Goal: Transaction & Acquisition: Subscribe to service/newsletter

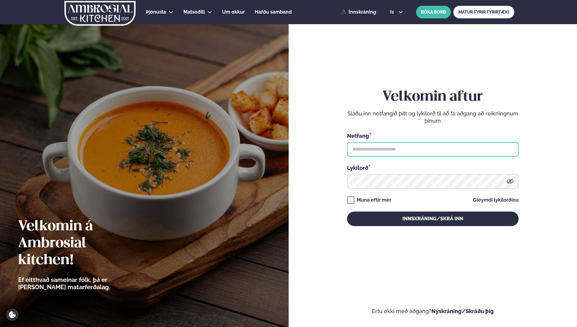
click at [369, 146] on input "text" at bounding box center [433, 149] width 172 height 15
type input "**********"
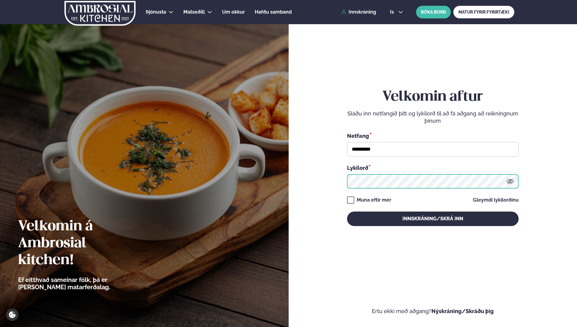
click at [347, 212] on button "Innskráning/Skrá inn" at bounding box center [433, 219] width 172 height 15
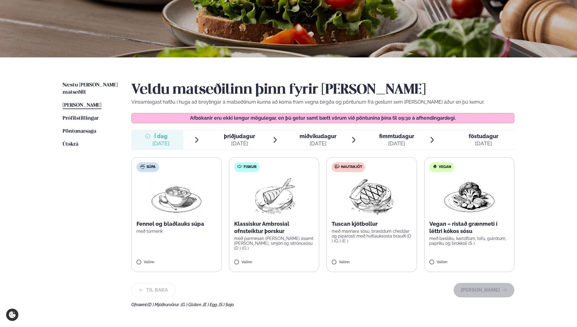
scroll to position [91, 0]
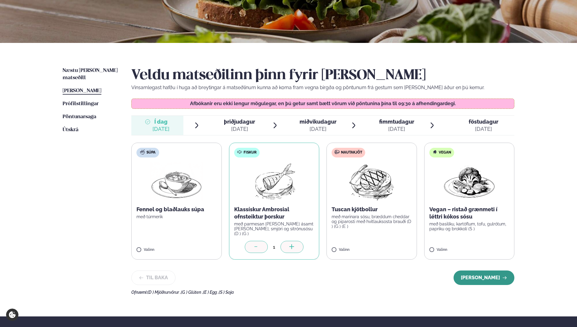
click at [479, 275] on button "[PERSON_NAME]" at bounding box center [484, 278] width 61 height 15
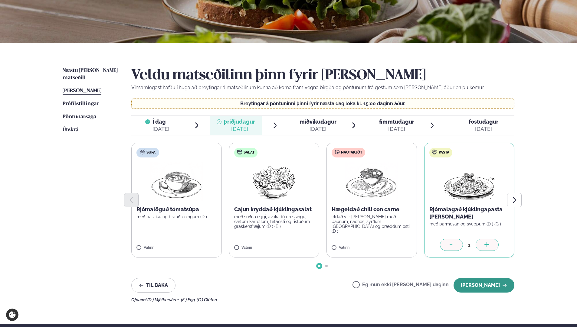
click at [468, 288] on button "[PERSON_NAME]" at bounding box center [484, 285] width 61 height 15
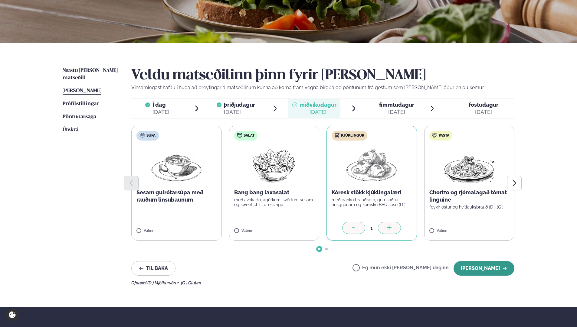
click at [481, 269] on button "[PERSON_NAME]" at bounding box center [484, 268] width 61 height 15
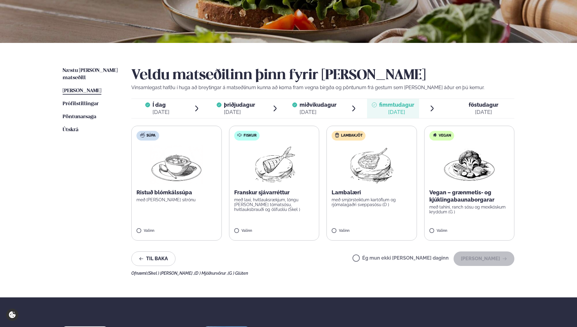
click at [343, 228] on label "Lambakjöt Lambalæri með smjörsteiktum kartöflum og rjómalagaðri sveppasósu (D )…" at bounding box center [372, 183] width 90 height 115
click at [476, 261] on button "[PERSON_NAME]" at bounding box center [484, 259] width 61 height 15
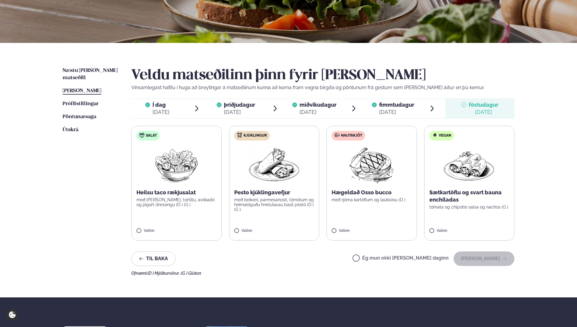
click at [376, 259] on label "Ég mun ekki [PERSON_NAME] daginn" at bounding box center [401, 259] width 96 height 6
click at [481, 261] on button "[PERSON_NAME]" at bounding box center [484, 259] width 61 height 15
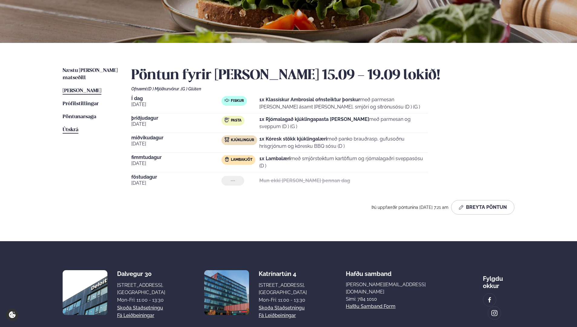
click at [78, 127] on span "Útskrá" at bounding box center [71, 129] width 16 height 5
